Goal: Information Seeking & Learning: Understand process/instructions

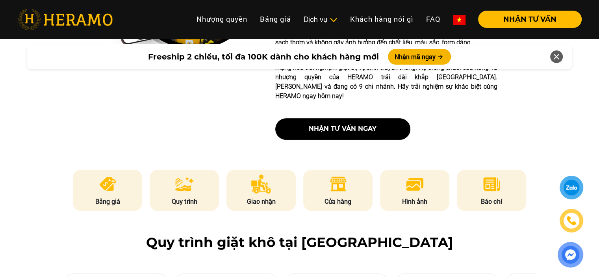
scroll to position [323, 0]
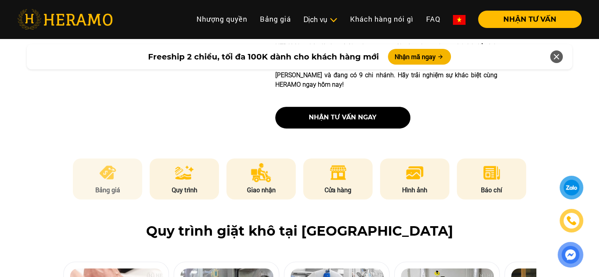
click at [107, 163] on li "Bảng giá" at bounding box center [107, 178] width 69 height 41
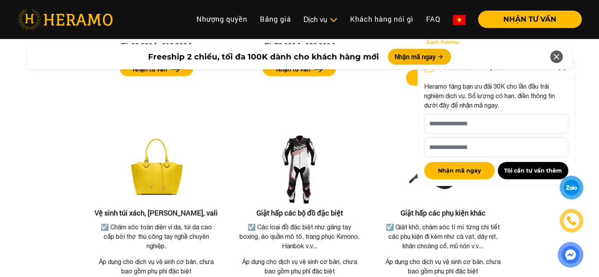
scroll to position [1682, 0]
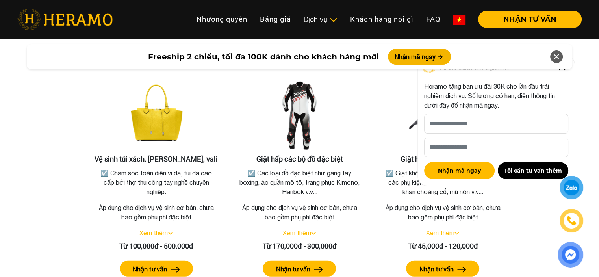
click at [555, 58] on icon at bounding box center [556, 57] width 9 height 14
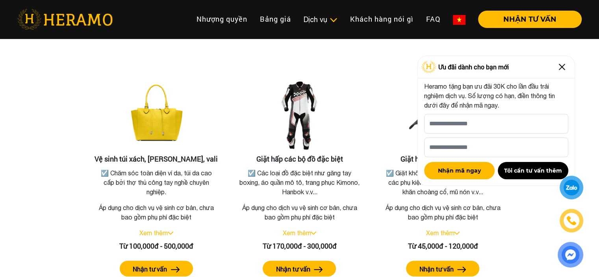
click at [563, 66] on img at bounding box center [562, 67] width 13 height 13
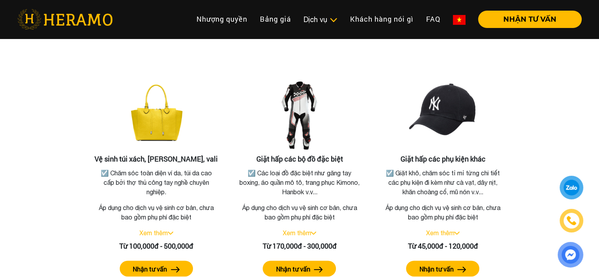
click at [0, 169] on div "Bảng giá dịch vụ giặt hấp Giặt hấp áo vest, áo dài, váy cưới ☑️ Áo quần có chất…" at bounding box center [299, 36] width 599 height 508
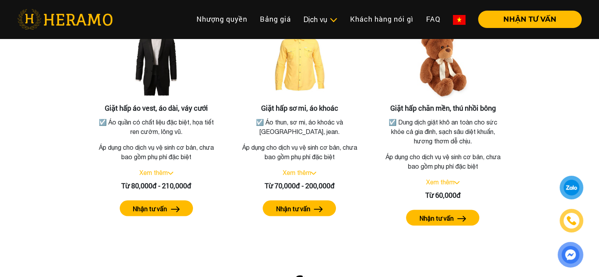
scroll to position [1461, 0]
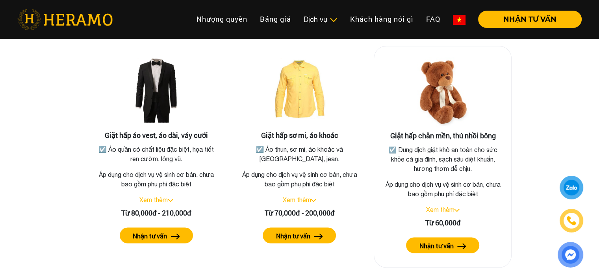
click at [457, 240] on button "Nhận tư vấn" at bounding box center [442, 245] width 73 height 16
click at [444, 206] on link "Xem thêm" at bounding box center [440, 209] width 28 height 7
click at [447, 145] on p "☑️ Dung dịch giặt khô an toàn cho sức khỏe cả gia đình, sạch sâu diệt khuẩn, hư…" at bounding box center [442, 159] width 121 height 28
click at [452, 83] on img at bounding box center [443, 91] width 79 height 79
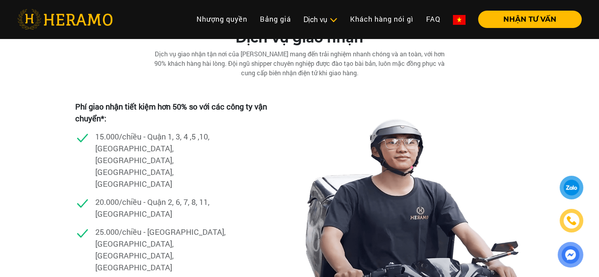
scroll to position [2223, 0]
drag, startPoint x: 597, startPoint y: 129, endPoint x: 605, endPoint y: 244, distance: 114.9
click at [599, 244] on html "Toggle Nhượng quyền thương hiệu Nhượng quyền Bảng giá Quy trình dịch vụ Dịch vụ…" at bounding box center [299, 256] width 599 height 4958
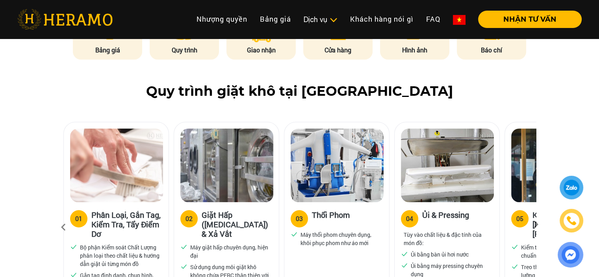
scroll to position [504, 0]
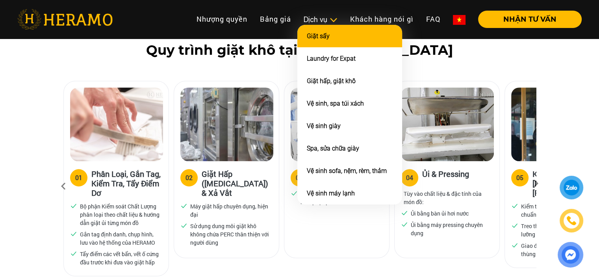
click at [351, 33] on li "Giặt sấy" at bounding box center [350, 36] width 105 height 22
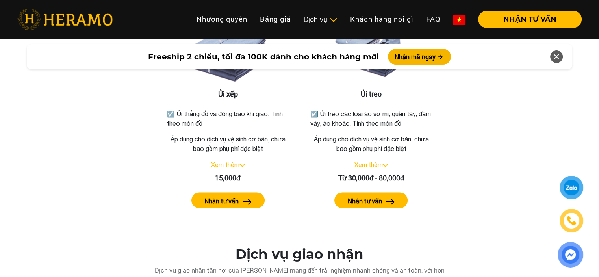
scroll to position [1564, 0]
